Goal: Navigation & Orientation: Find specific page/section

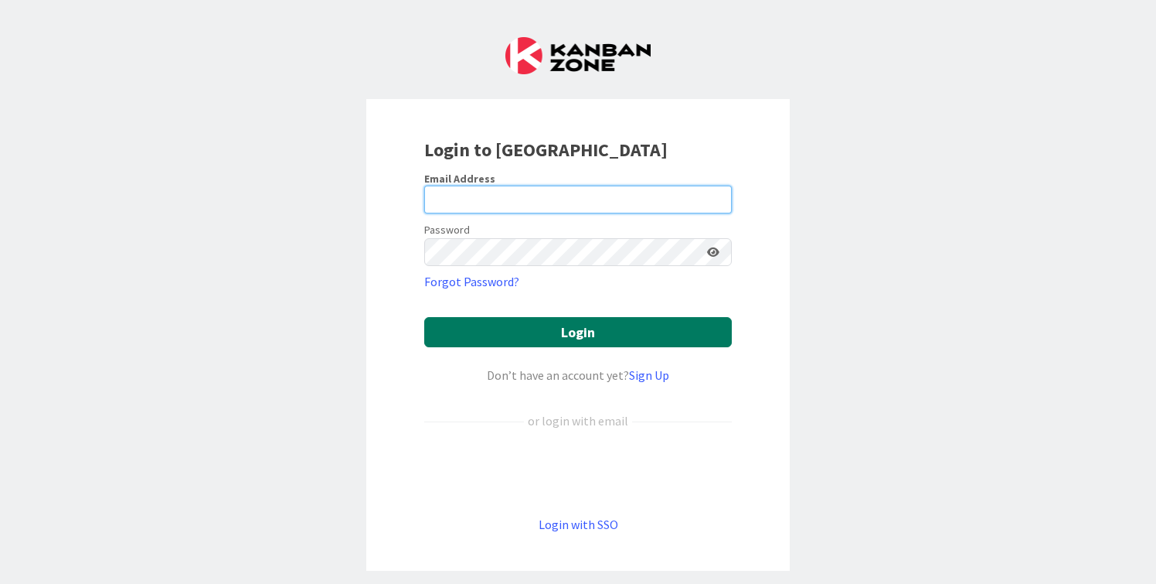
type input "cameron@hyperdriveagile.com"
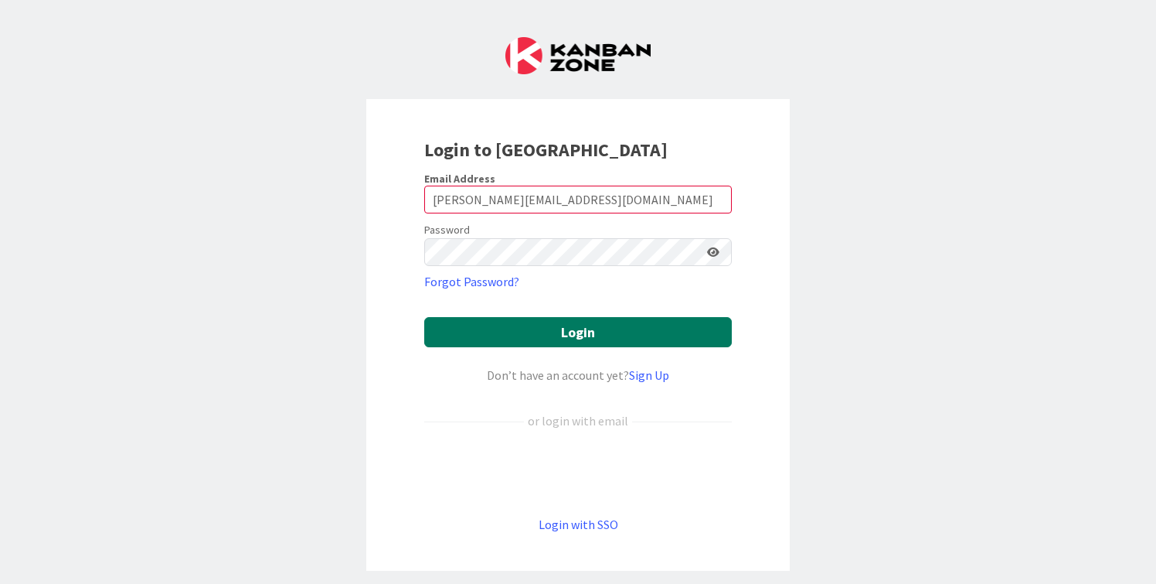
click at [559, 334] on button "Login" at bounding box center [578, 332] width 308 height 30
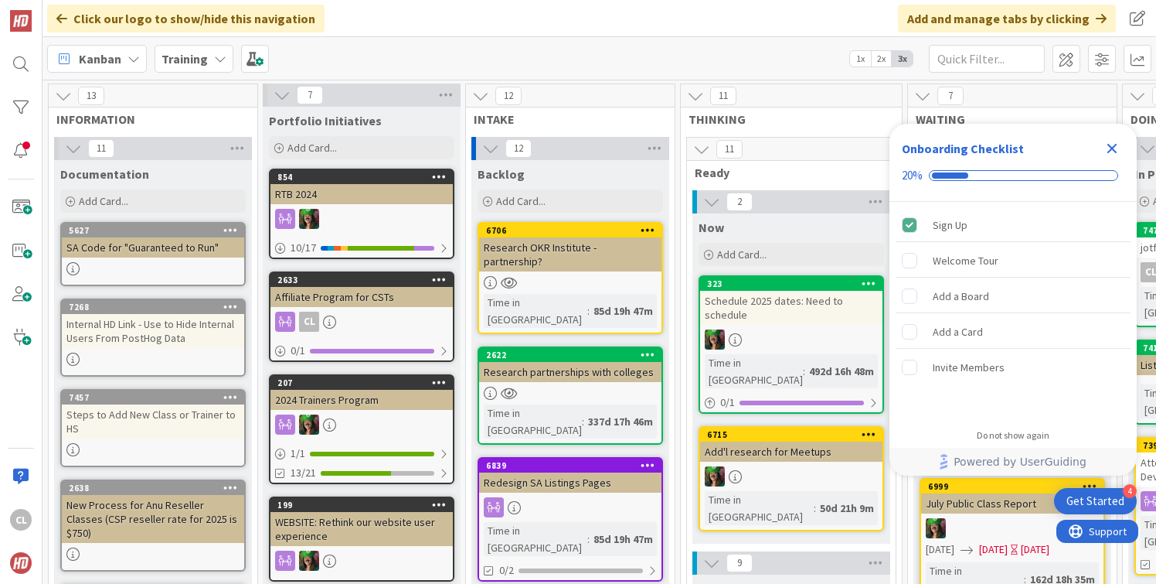
click at [1117, 151] on icon "Close Checklist" at bounding box center [1112, 148] width 19 height 19
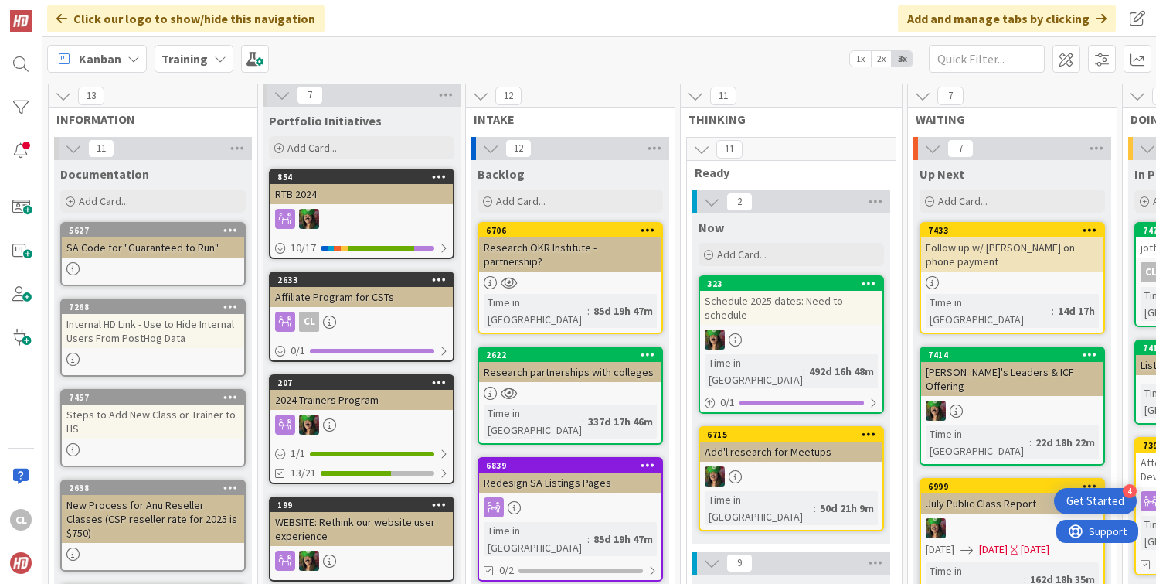
click at [216, 63] on icon at bounding box center [220, 59] width 12 height 12
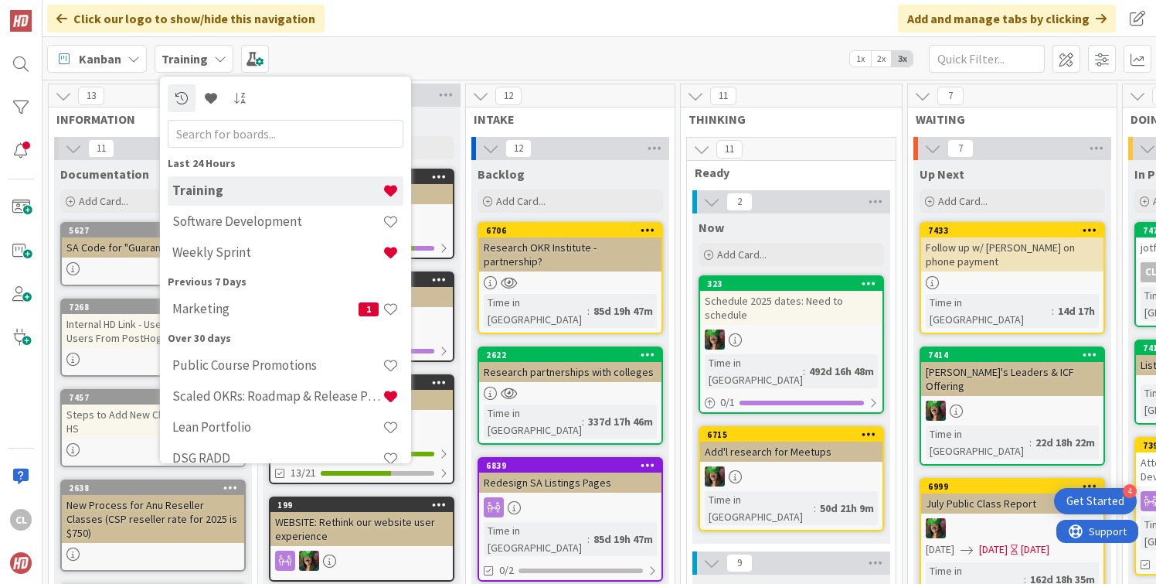
click at [216, 63] on icon at bounding box center [220, 59] width 12 height 12
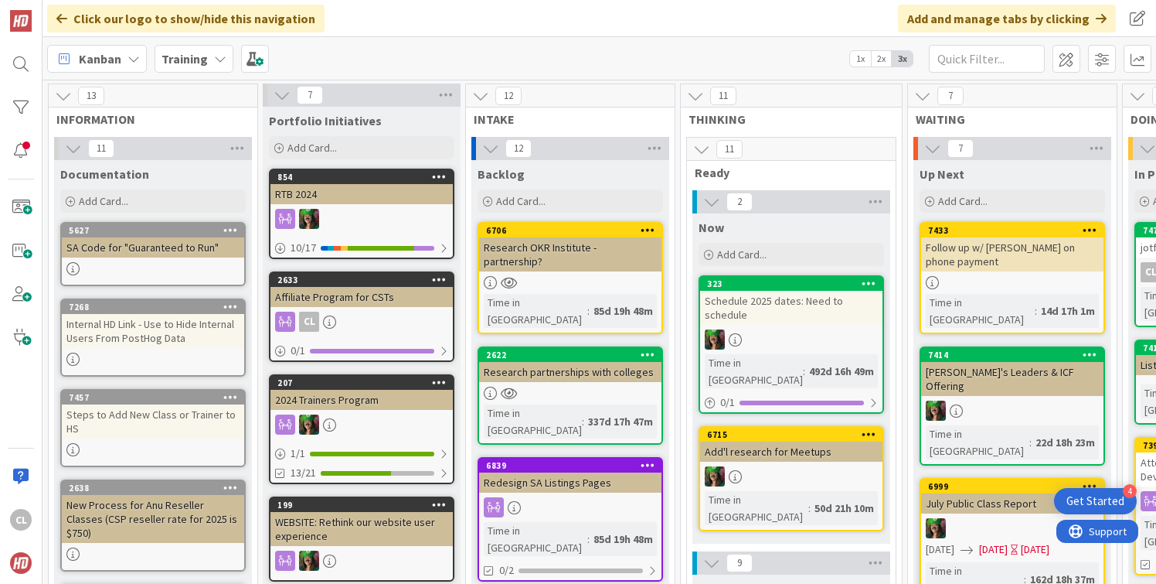
click at [207, 64] on div "Training" at bounding box center [194, 59] width 79 height 28
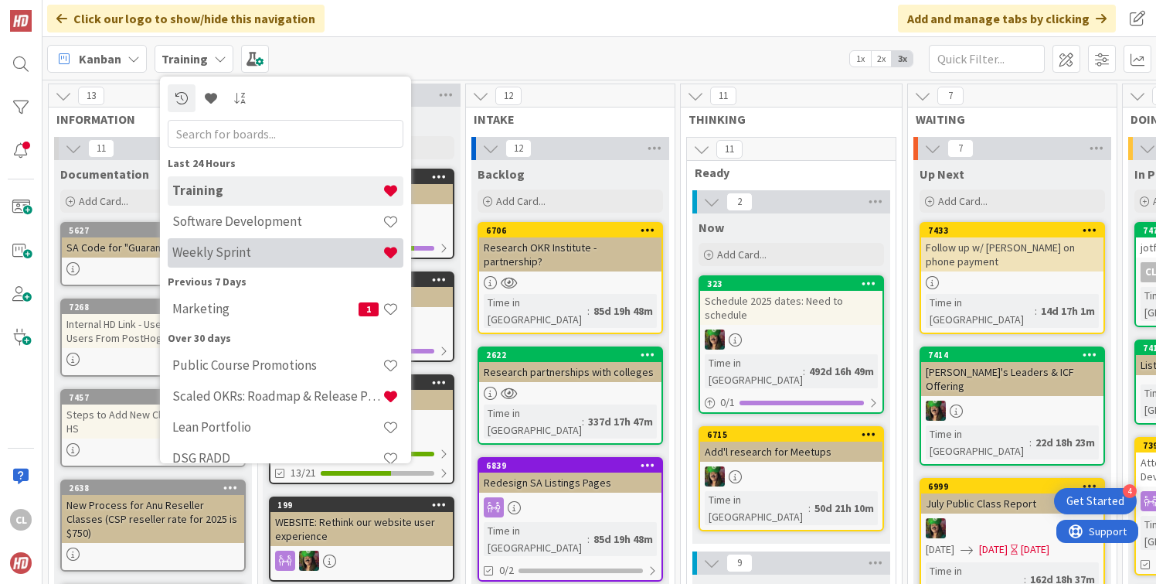
click at [243, 245] on h4 "Weekly Sprint" at bounding box center [277, 251] width 210 height 15
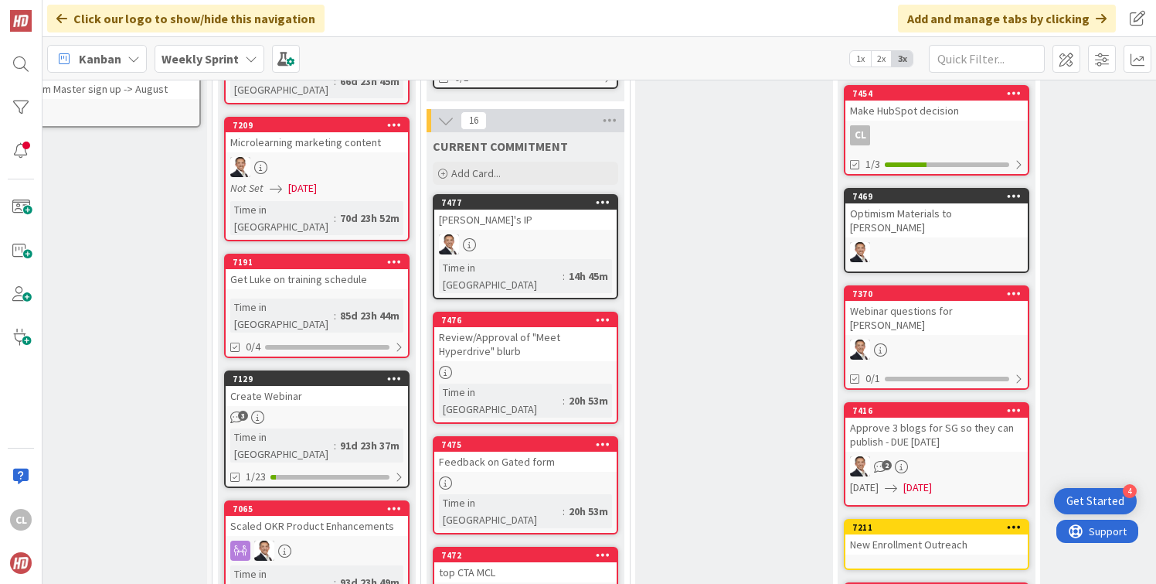
scroll to position [470, 39]
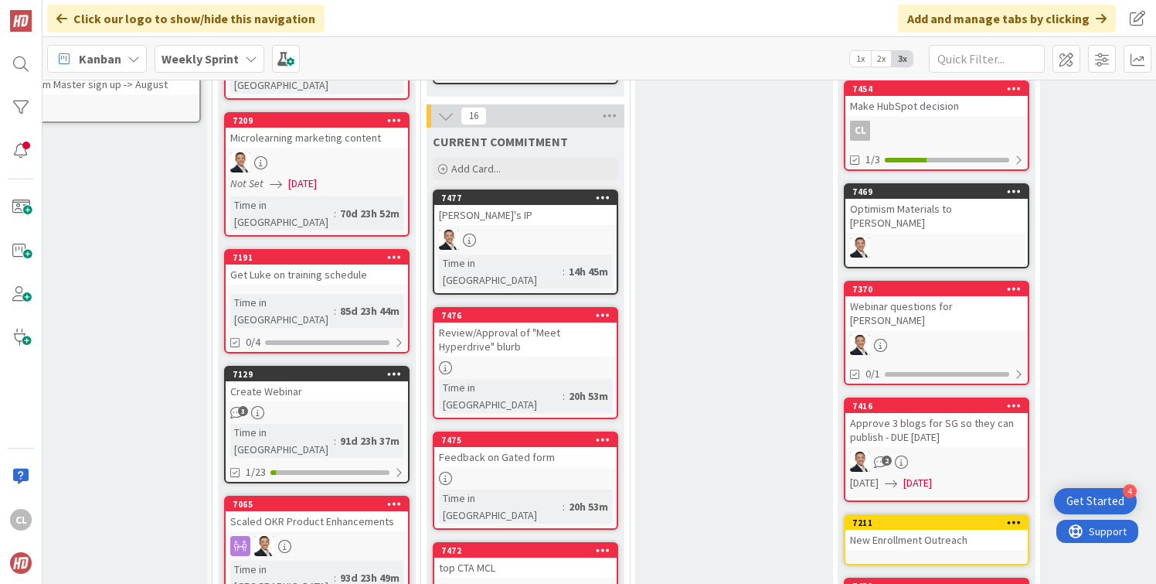
click at [565, 322] on div "Review/Approval of "Meet Hyperdrive" blurb" at bounding box center [525, 339] width 182 height 34
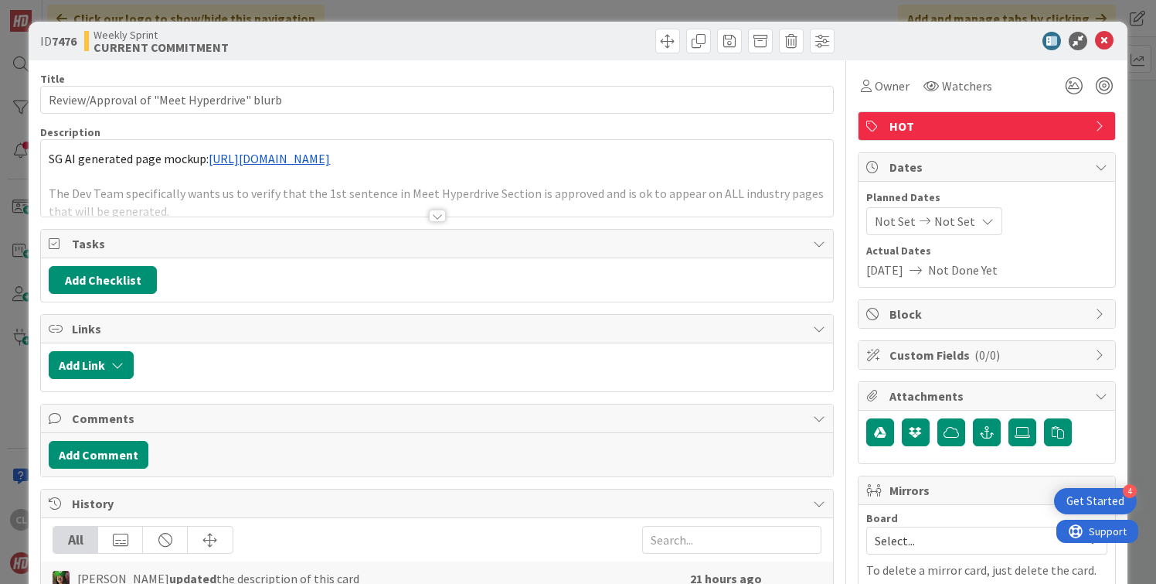
click at [545, 203] on div at bounding box center [437, 196] width 792 height 39
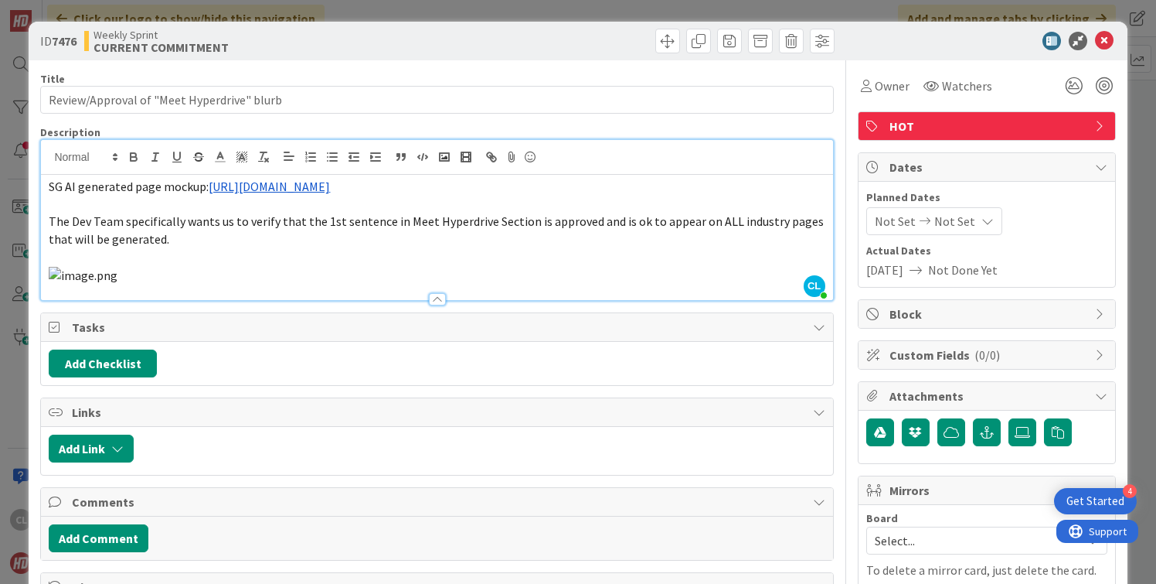
click at [330, 182] on link "[URL][DOMAIN_NAME]" at bounding box center [269, 186] width 121 height 15
click at [356, 218] on link "[URL][DOMAIN_NAME]" at bounding box center [331, 216] width 106 height 20
click at [1106, 43] on icon at bounding box center [1104, 41] width 19 height 19
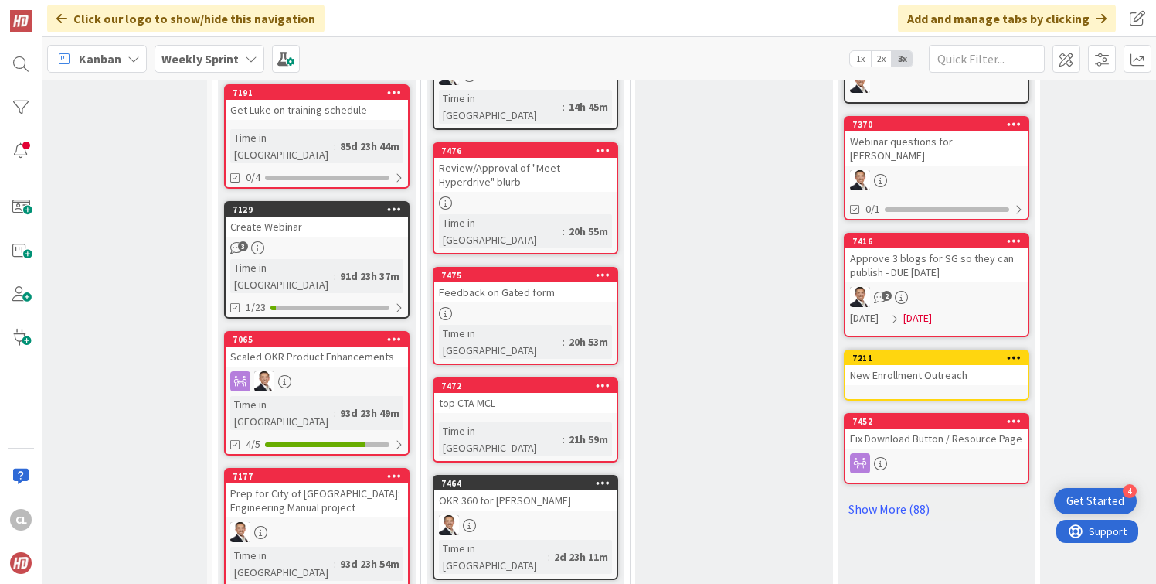
click at [535, 307] on div at bounding box center [525, 313] width 182 height 13
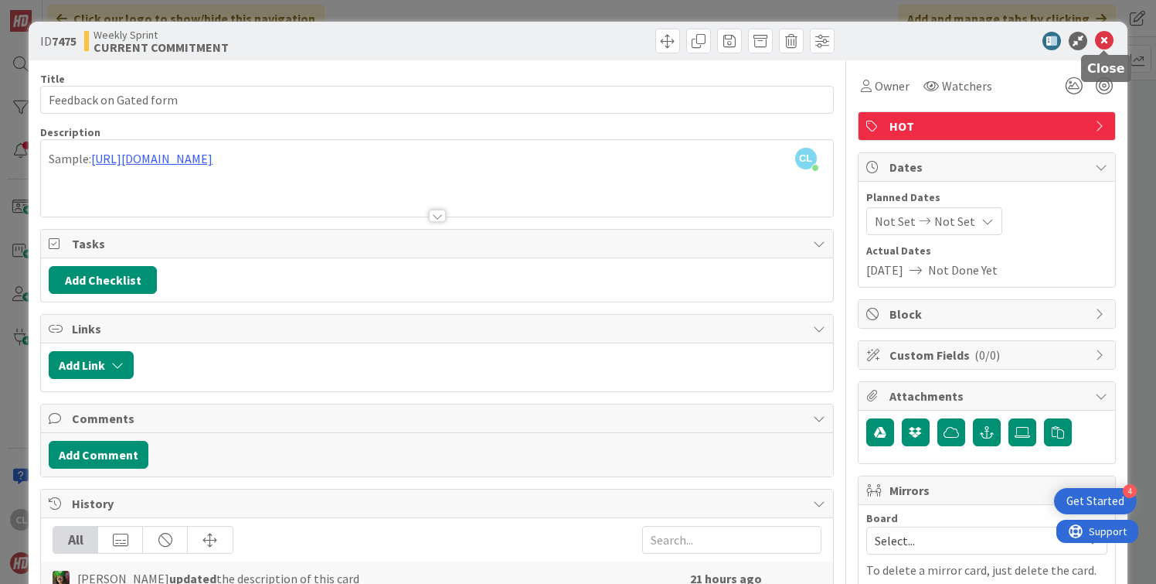
click at [1107, 36] on icon at bounding box center [1104, 41] width 19 height 19
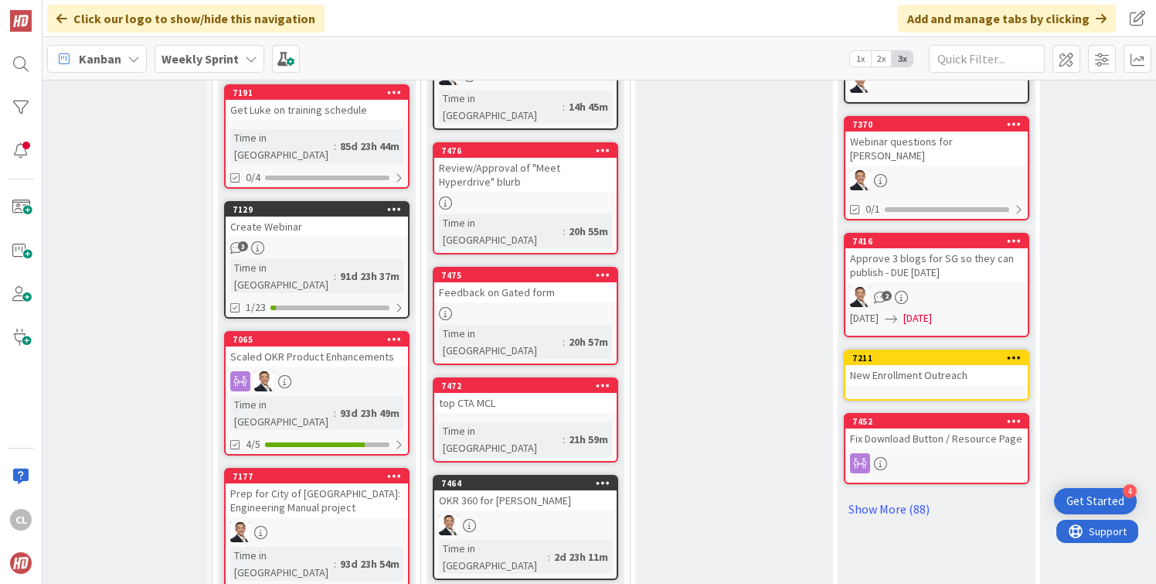
click at [510, 307] on div at bounding box center [525, 313] width 182 height 13
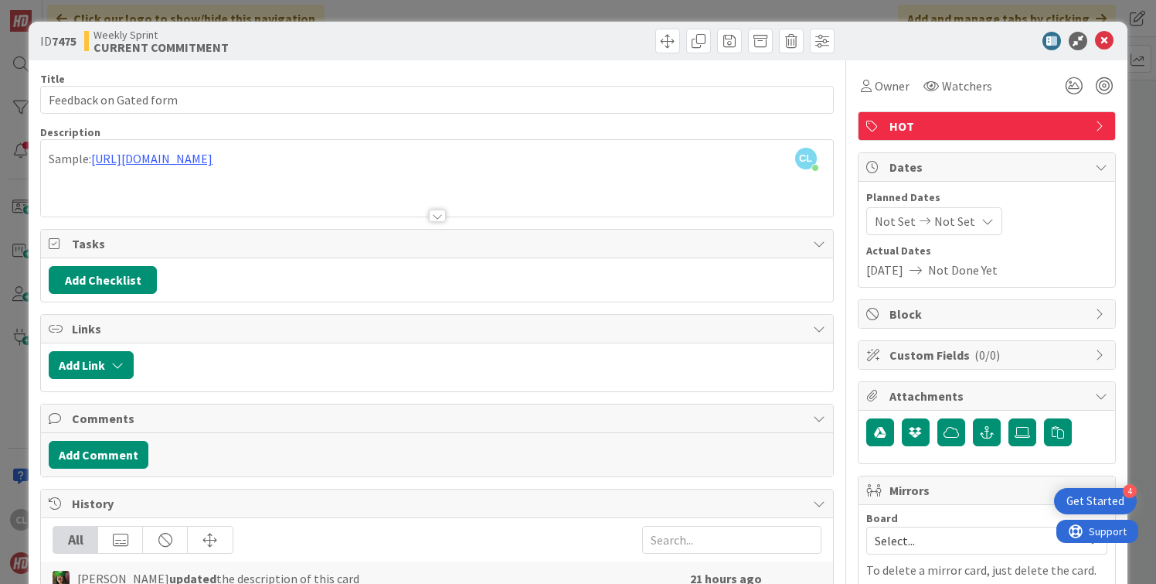
click at [403, 158] on div "[PERSON_NAME] [PERSON_NAME] just joined Sample: [URL][DOMAIN_NAME]" at bounding box center [437, 178] width 792 height 77
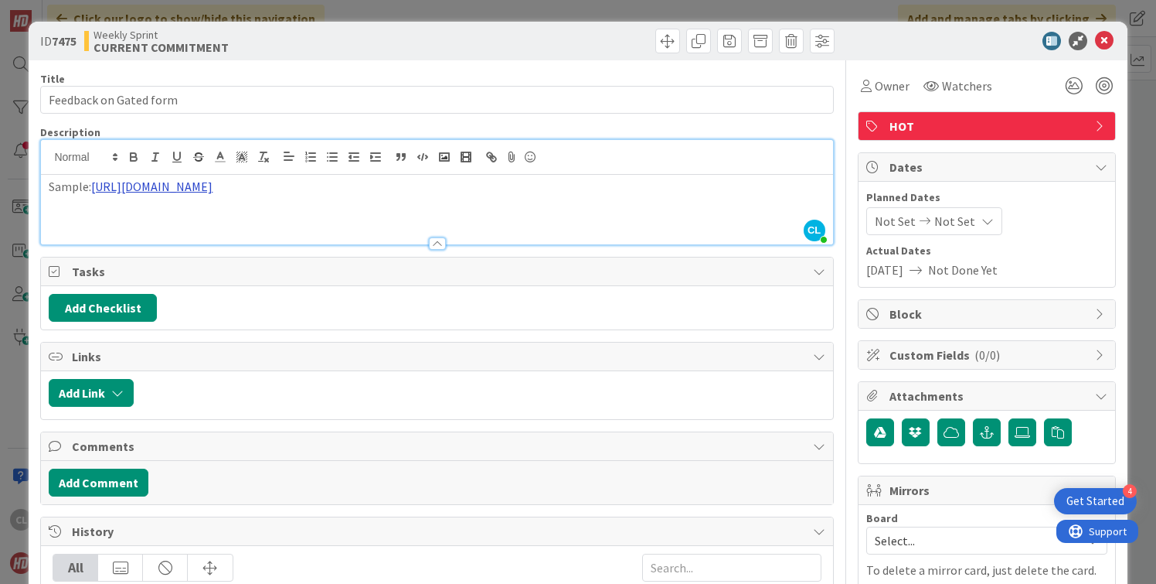
click at [213, 184] on link "[URL][DOMAIN_NAME]" at bounding box center [151, 186] width 121 height 15
click at [398, 220] on link "[URL][DOMAIN_NAME]" at bounding box center [371, 216] width 106 height 20
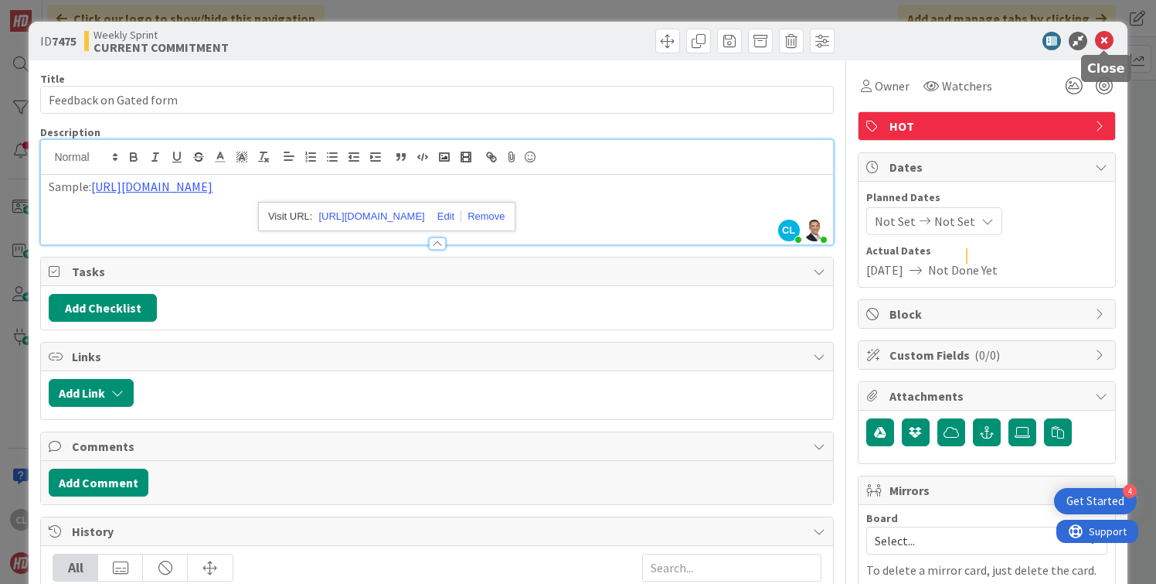
click at [1103, 38] on icon at bounding box center [1104, 41] width 19 height 19
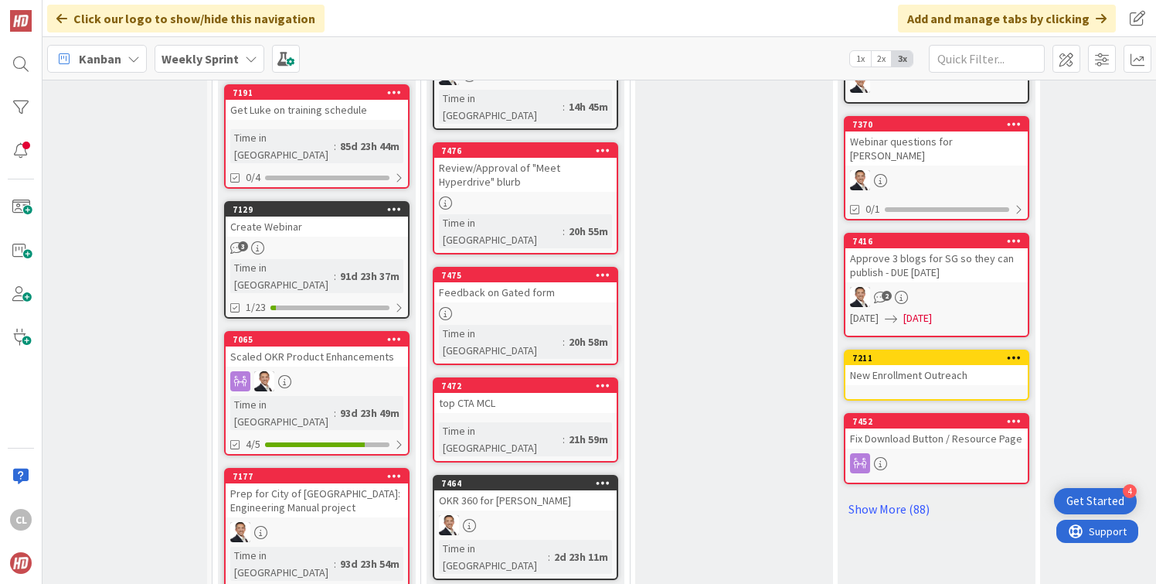
click at [529, 393] on div "top CTA MCL" at bounding box center [525, 403] width 182 height 20
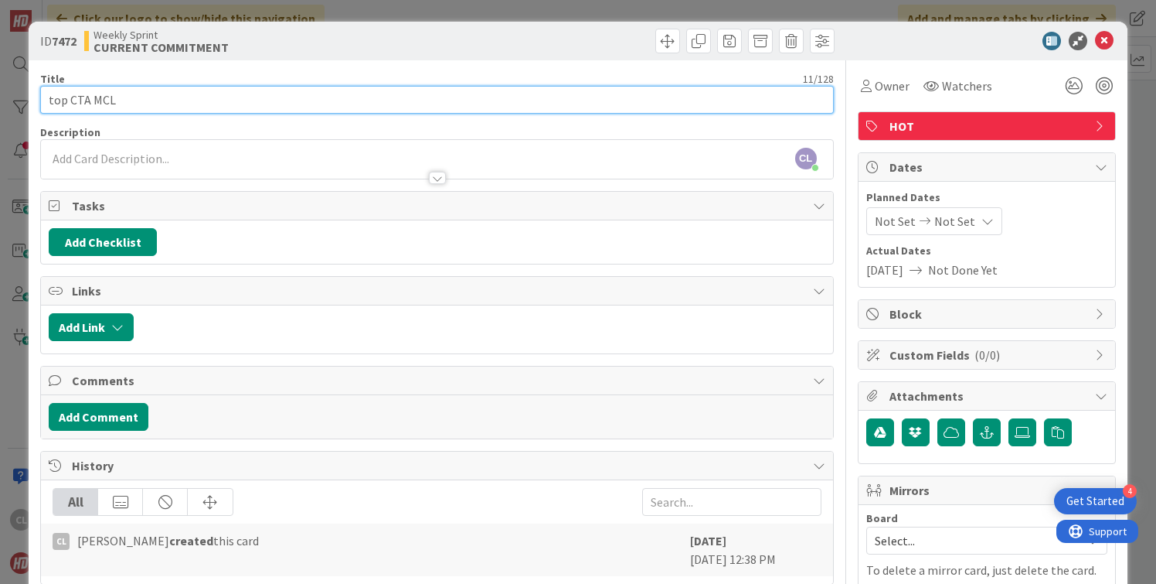
click at [143, 103] on input "top CTA MCL" at bounding box center [436, 100] width 793 height 28
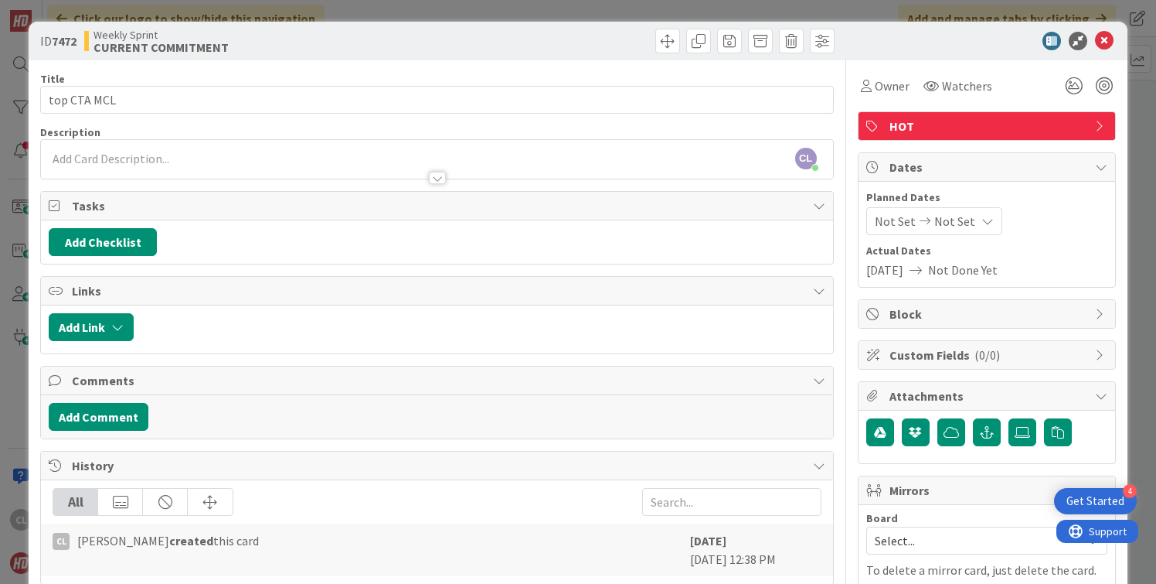
click at [247, 77] on div "Title 11 / 128" at bounding box center [436, 79] width 793 height 14
click at [1106, 41] on icon at bounding box center [1104, 41] width 19 height 19
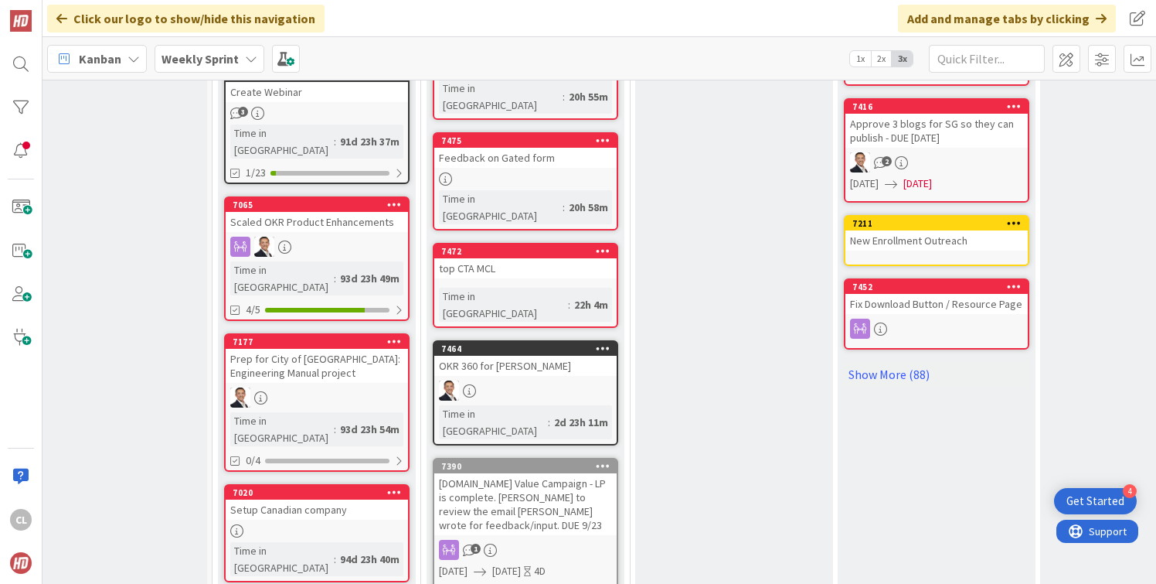
click at [520, 380] on div at bounding box center [525, 390] width 182 height 20
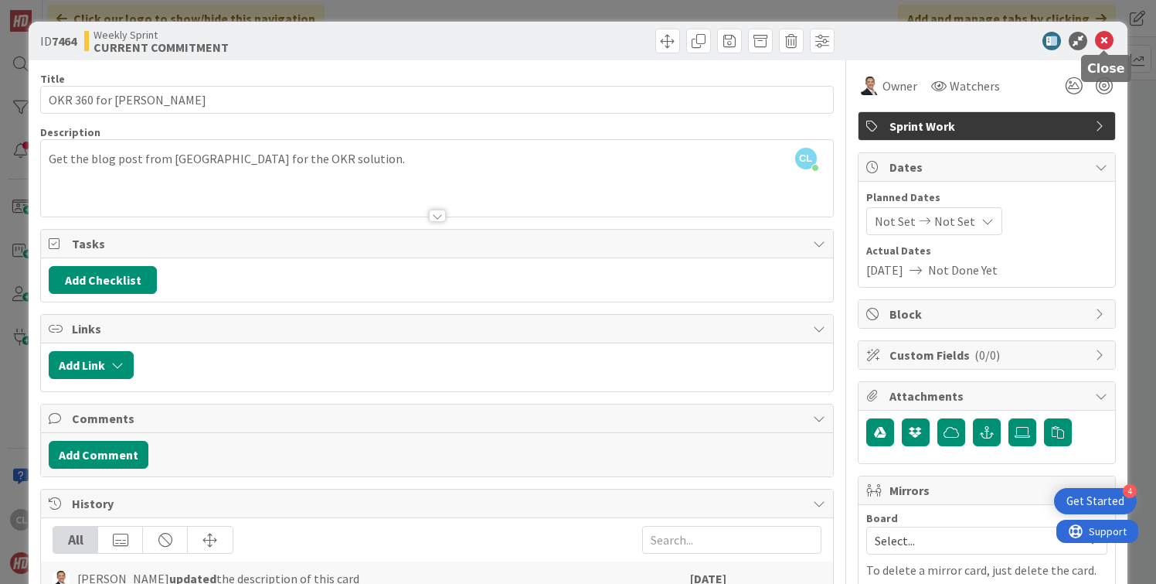
click at [1105, 43] on icon at bounding box center [1104, 41] width 19 height 19
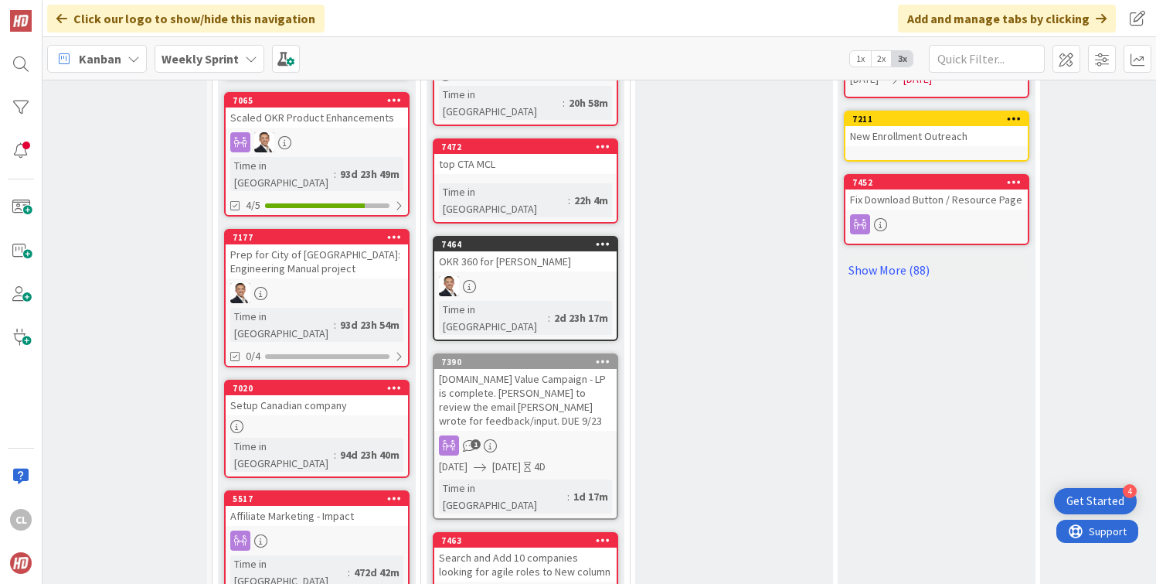
click at [545, 369] on div "[DOMAIN_NAME] Value Campaign - LP is complete. [PERSON_NAME] to review the emai…" at bounding box center [525, 400] width 182 height 62
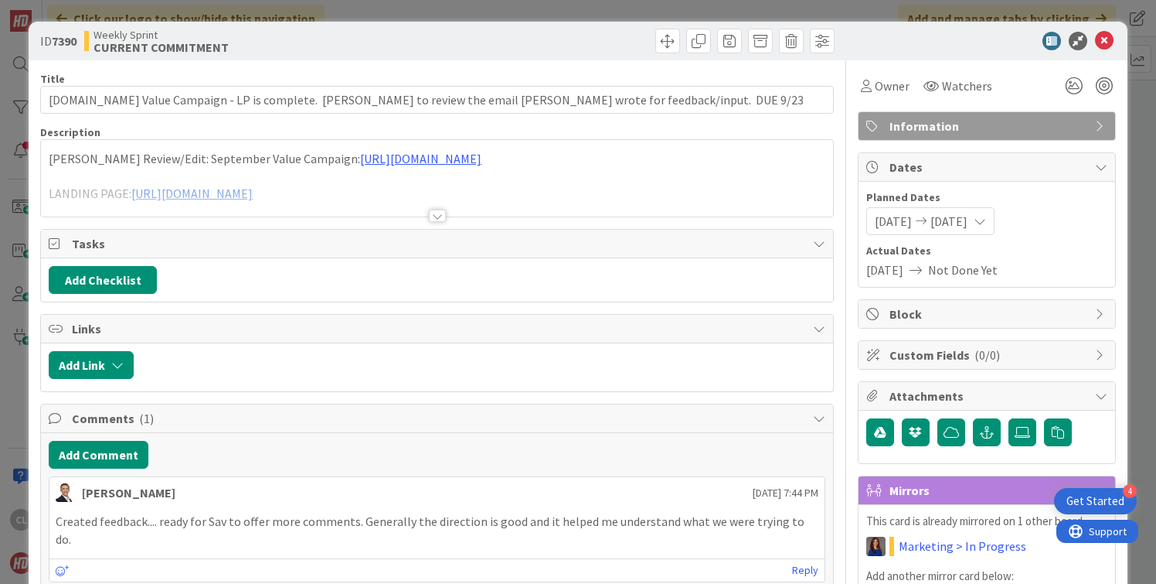
click at [436, 208] on div at bounding box center [437, 196] width 792 height 39
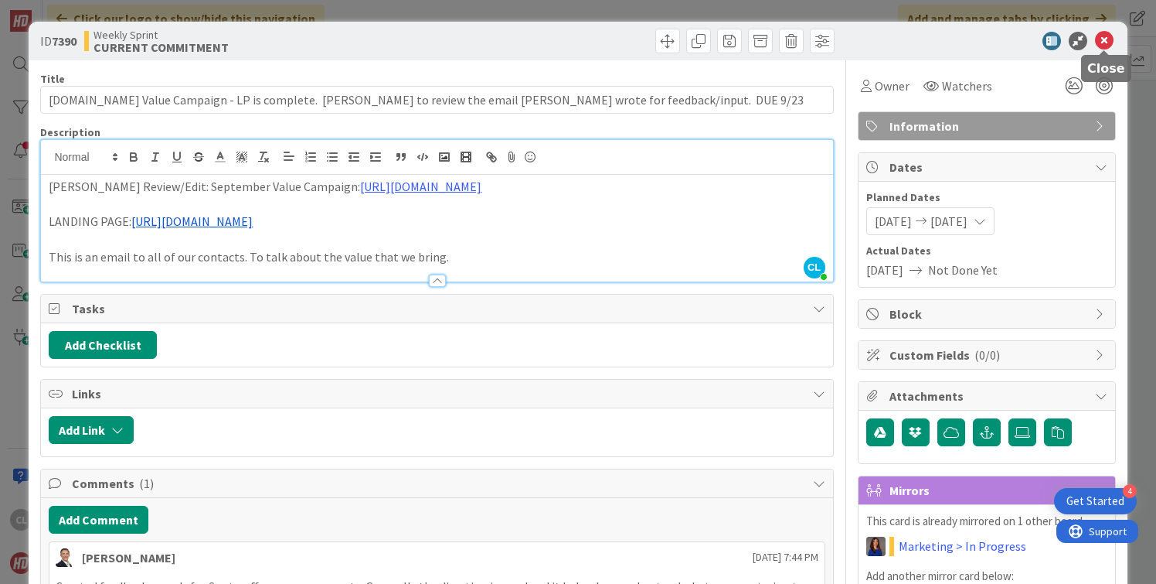
click at [1106, 41] on icon at bounding box center [1104, 41] width 19 height 19
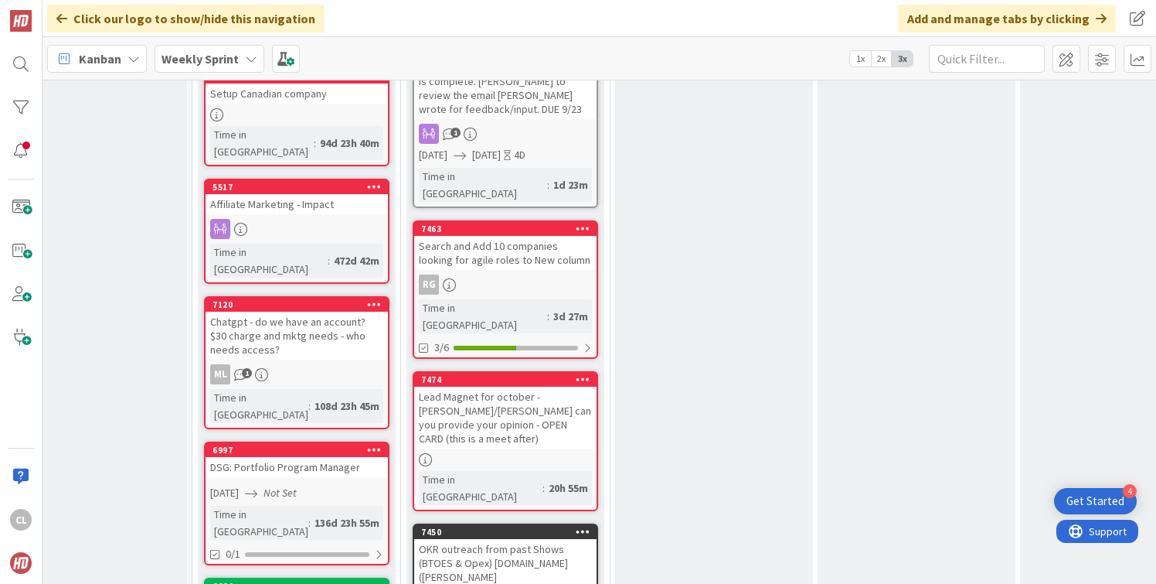
scroll to position [1187, 59]
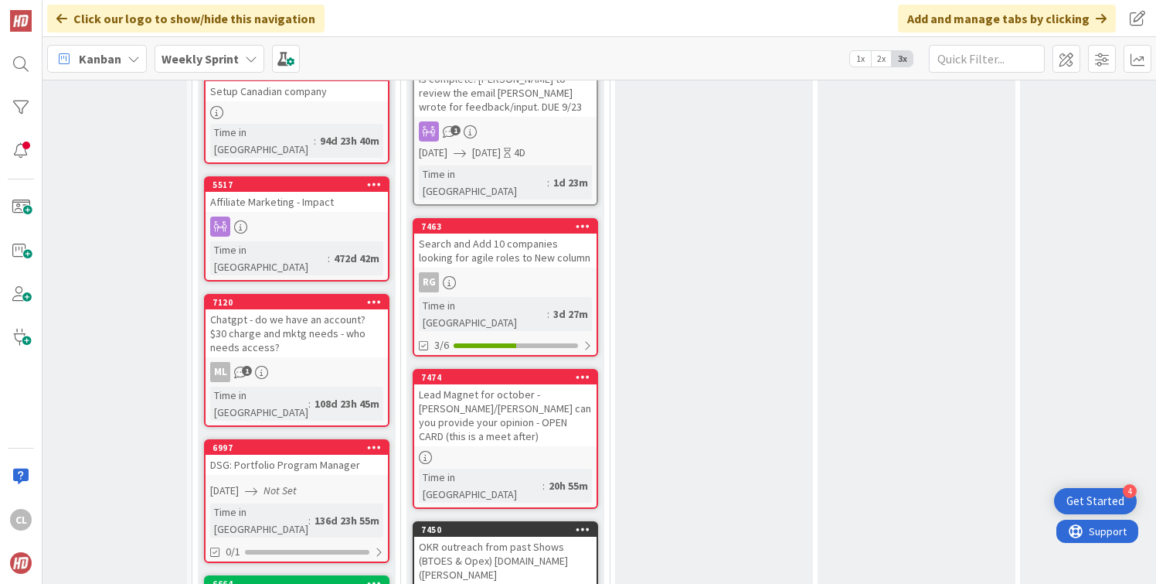
click at [520, 384] on div "Lead Magnet for october - [PERSON_NAME]/[PERSON_NAME] can you provide your opin…" at bounding box center [505, 415] width 182 height 62
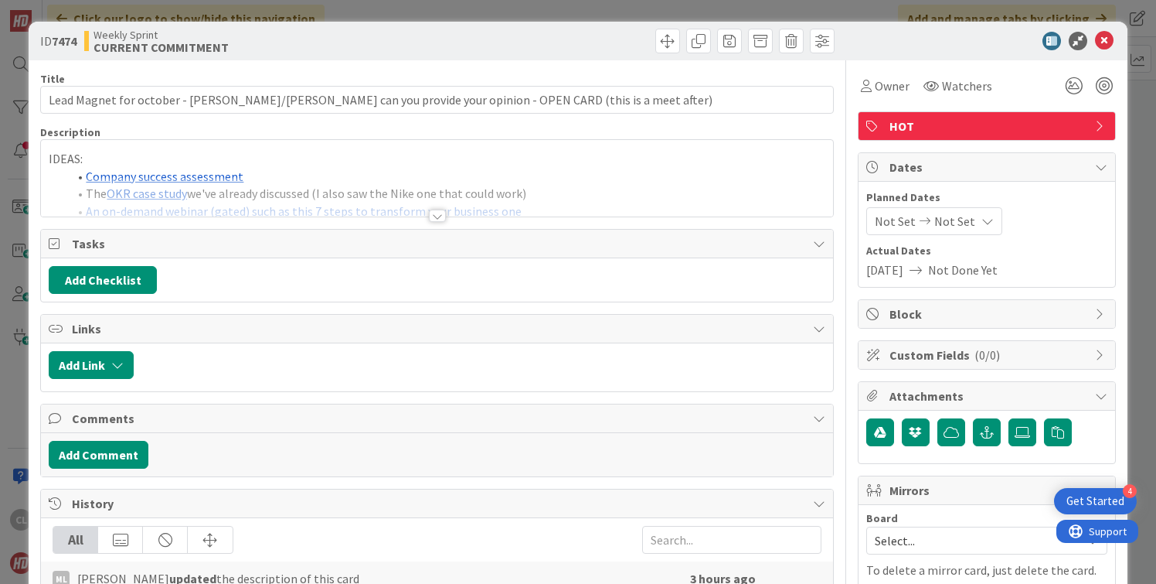
click at [526, 198] on div at bounding box center [437, 196] width 792 height 39
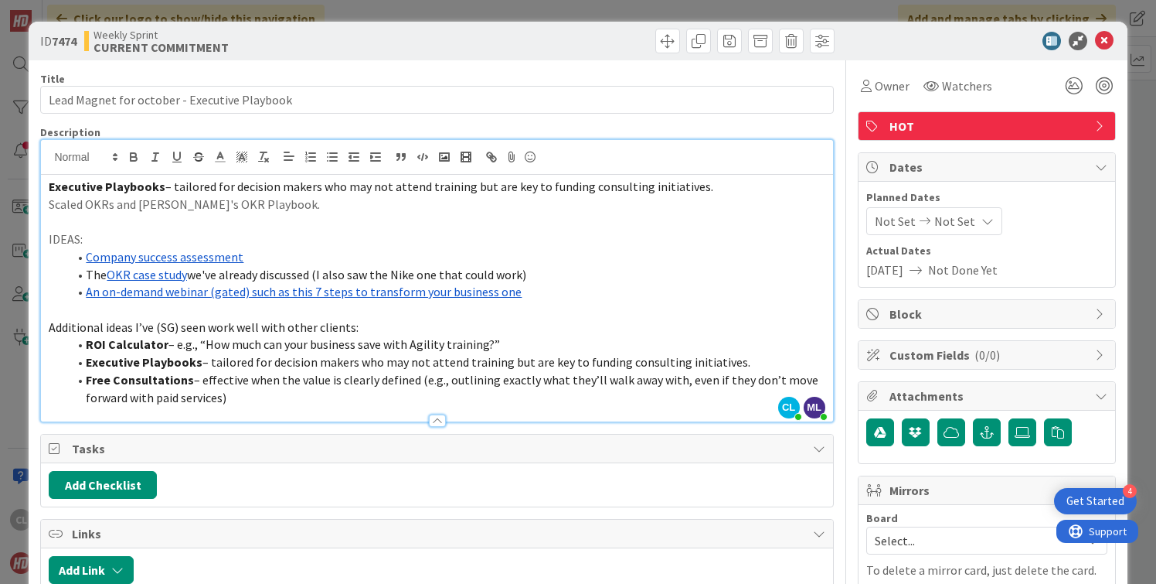
type input "Lead Magnet for October - Executive Playbook"
click at [1106, 35] on icon at bounding box center [1104, 41] width 19 height 19
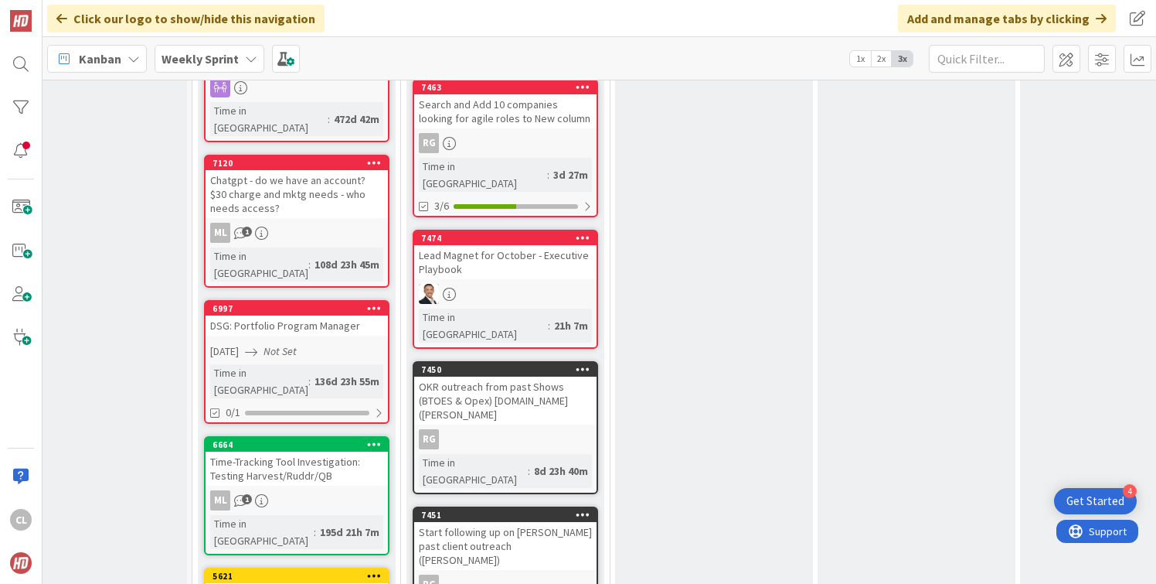
click at [519, 429] on div "RG" at bounding box center [505, 439] width 182 height 20
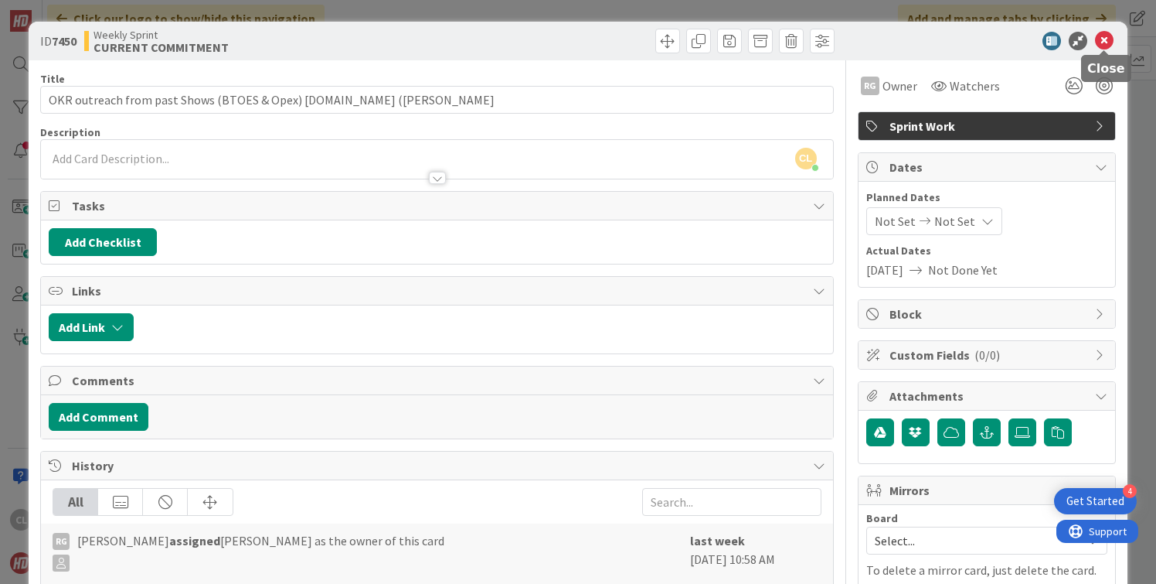
click at [1101, 49] on icon at bounding box center [1104, 41] width 19 height 19
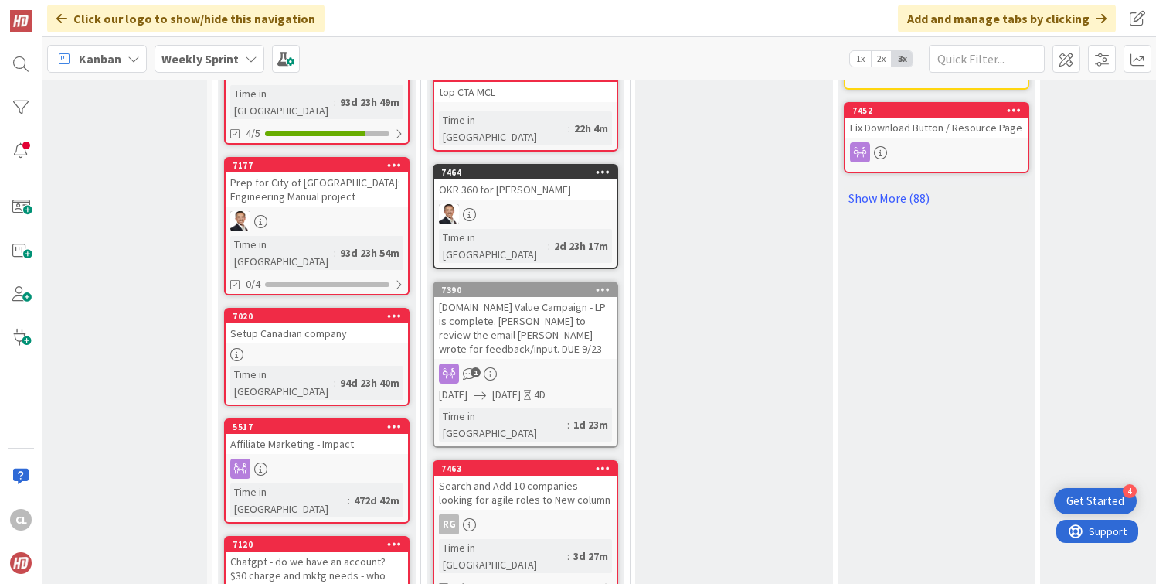
scroll to position [792, 39]
